Goal: Use online tool/utility

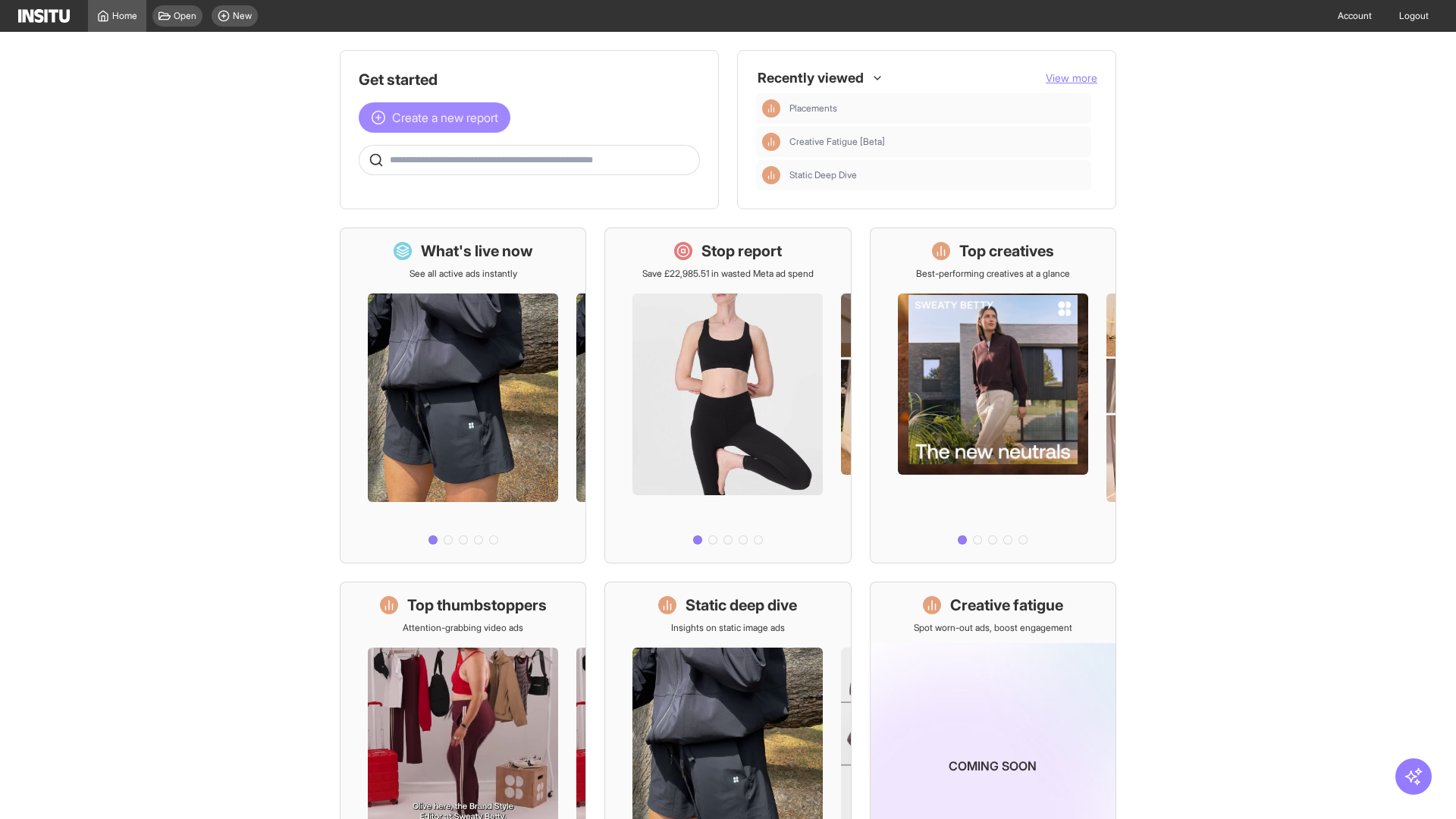
click at [438, 118] on span "Create a new report" at bounding box center [445, 118] width 106 height 18
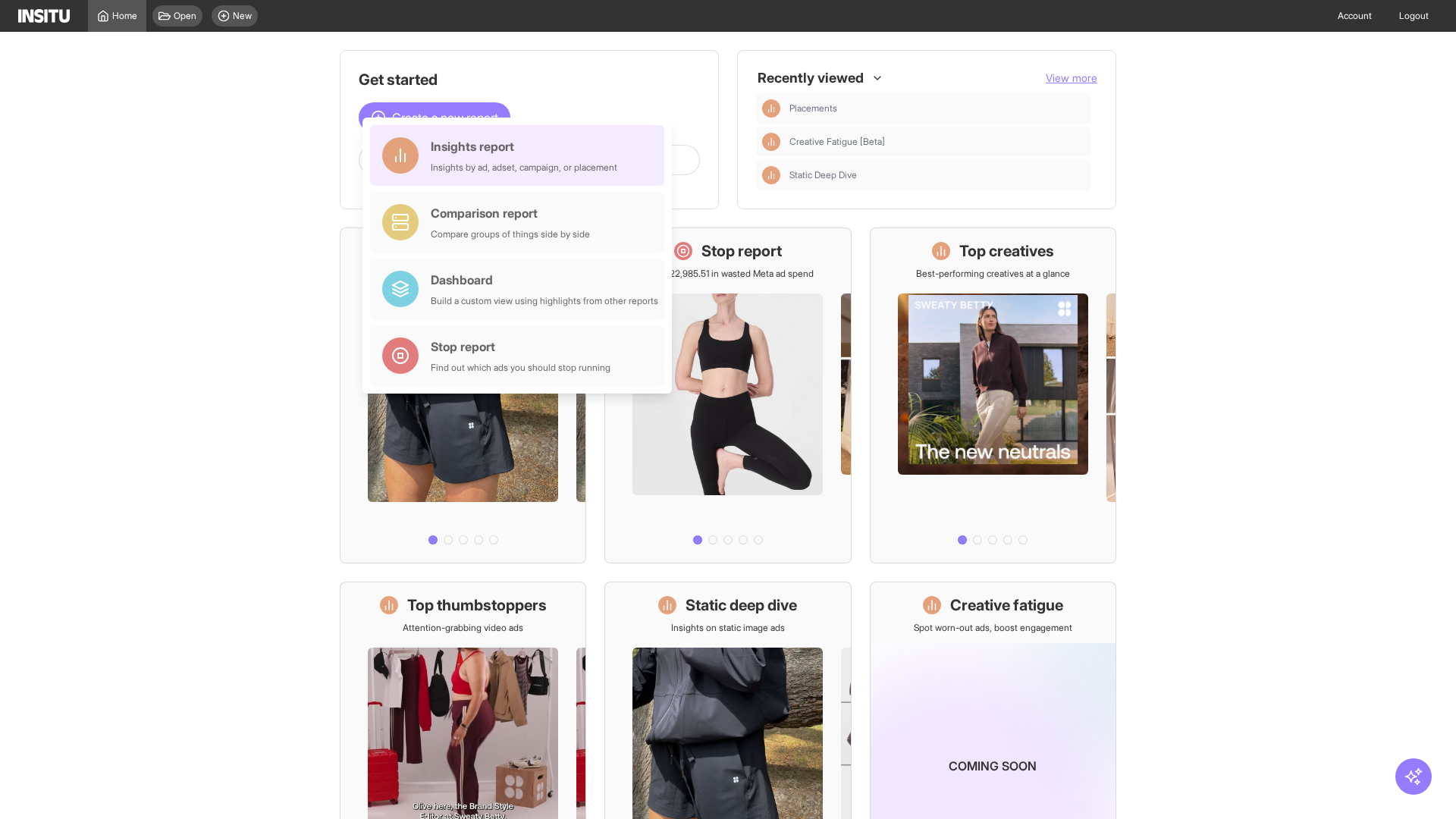
click at [521, 155] on div "Insights report Insights by ad, adset, campaign, or placement" at bounding box center [524, 155] width 186 height 36
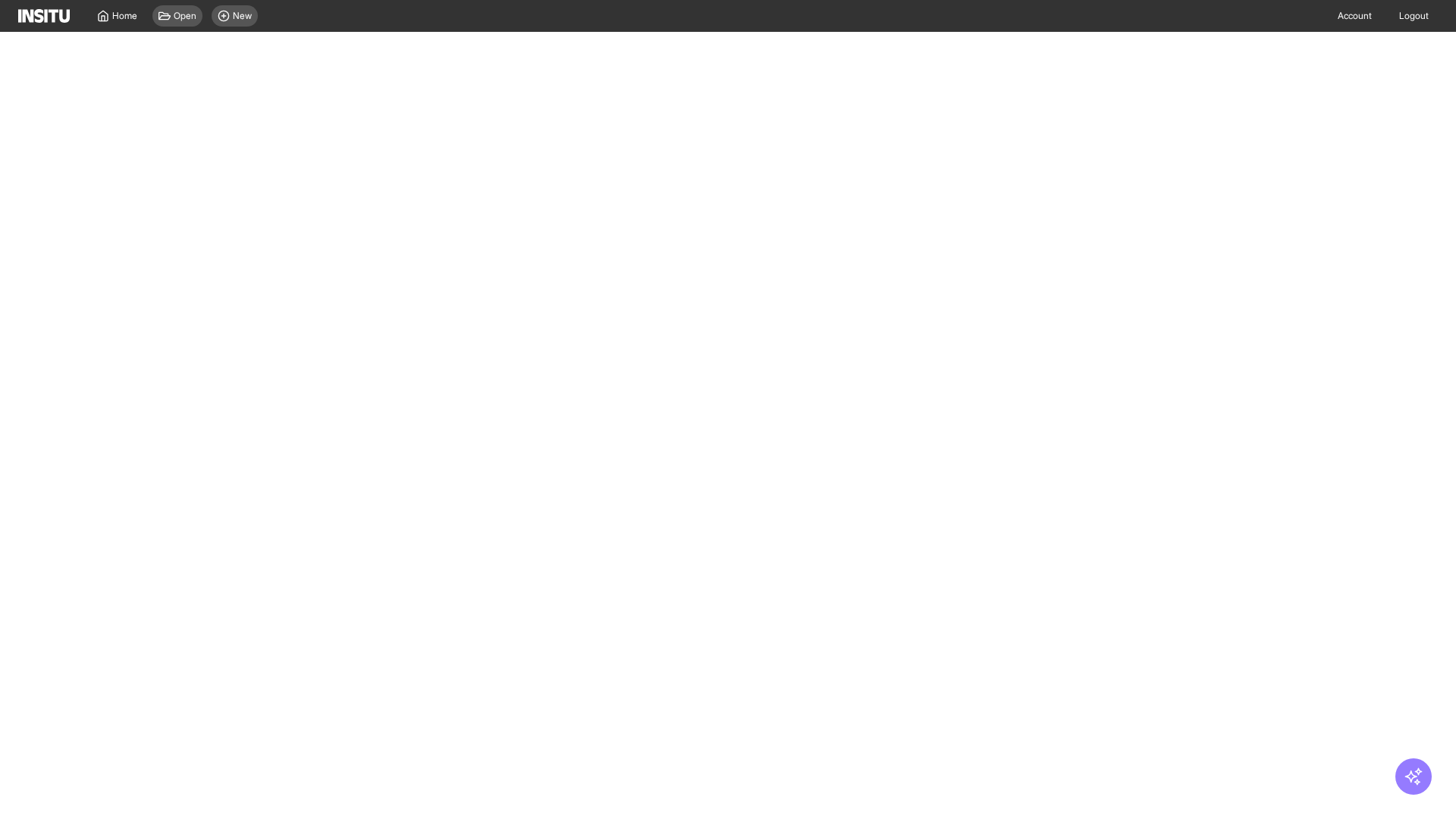
select select "**"
